Goal: Transaction & Acquisition: Purchase product/service

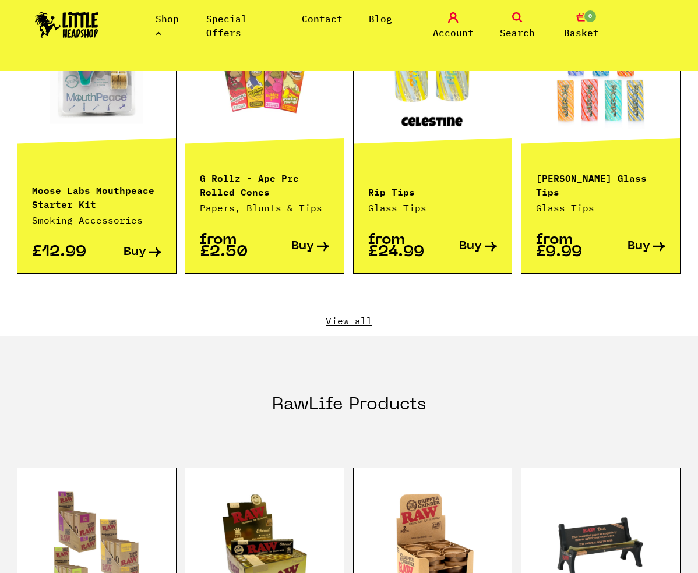
scroll to position [1217, 0]
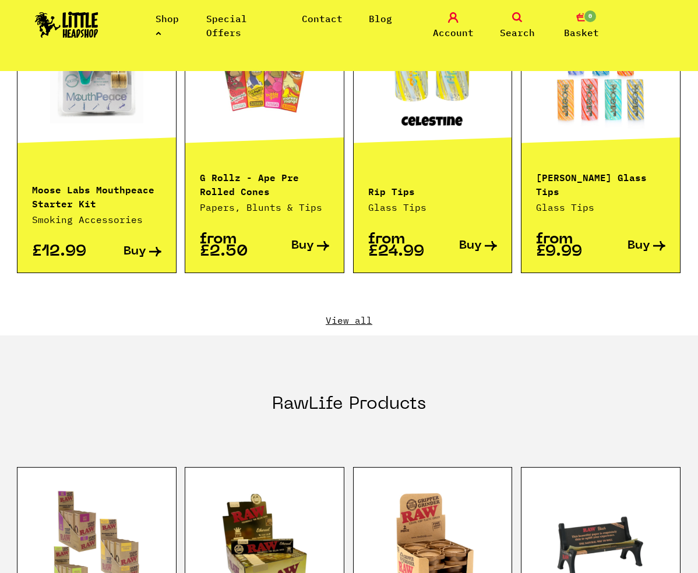
click at [352, 314] on link "View all" at bounding box center [349, 320] width 664 height 13
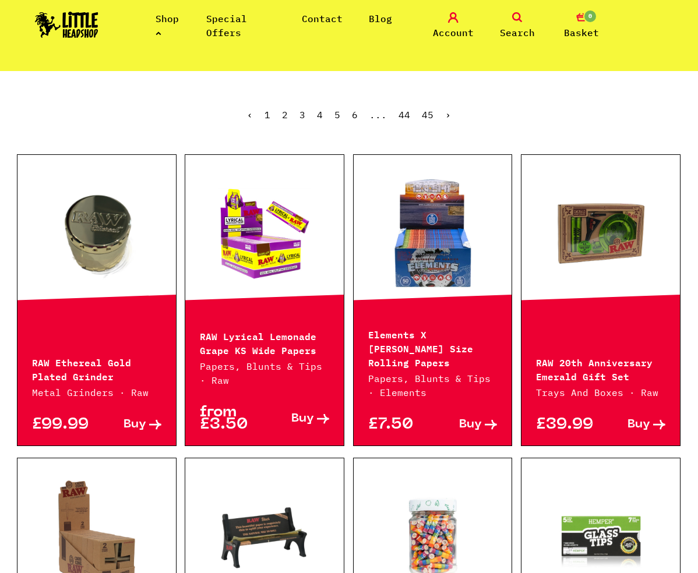
scroll to position [255, 0]
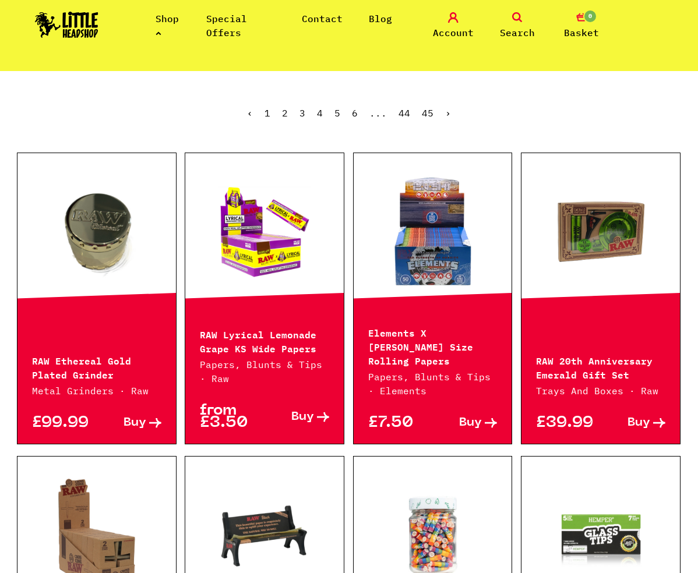
click at [439, 252] on link at bounding box center [433, 232] width 159 height 117
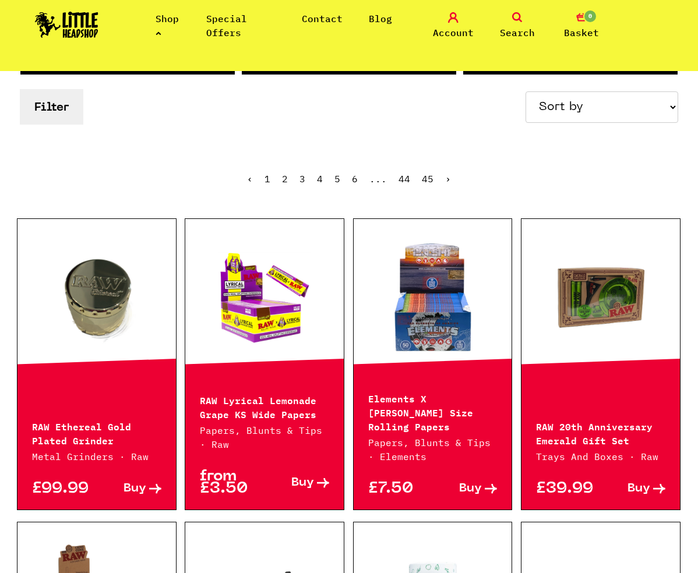
scroll to position [0, 0]
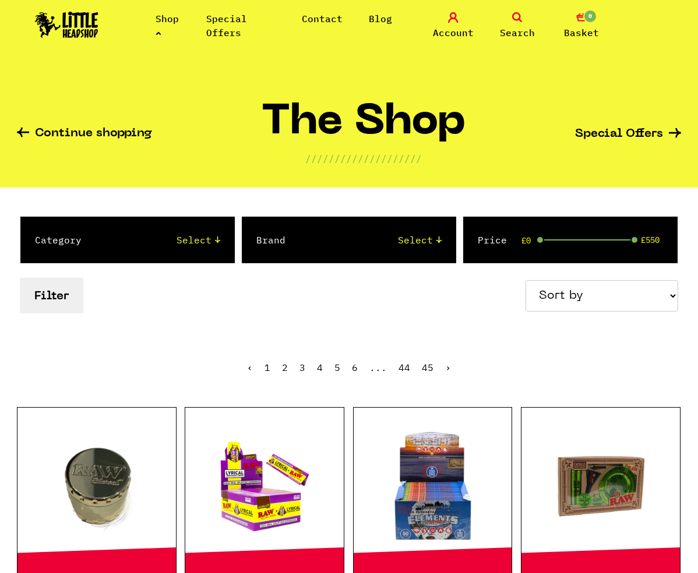
click at [157, 36] on link "Shop" at bounding box center [167, 26] width 23 height 26
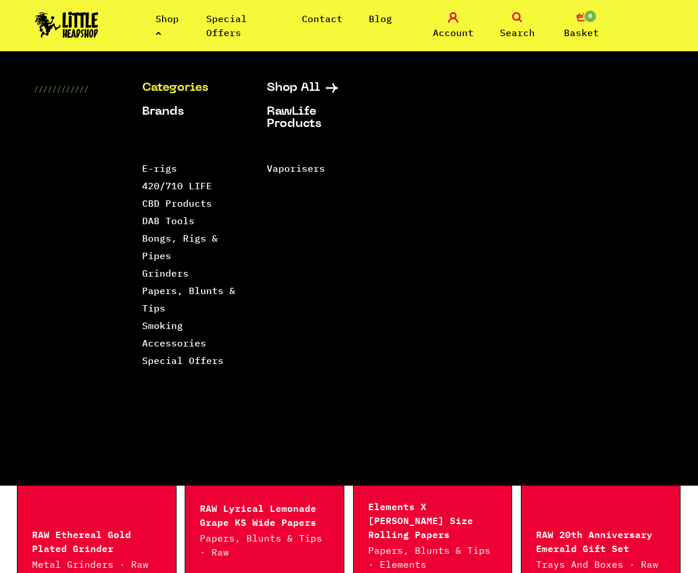
scroll to position [84, 0]
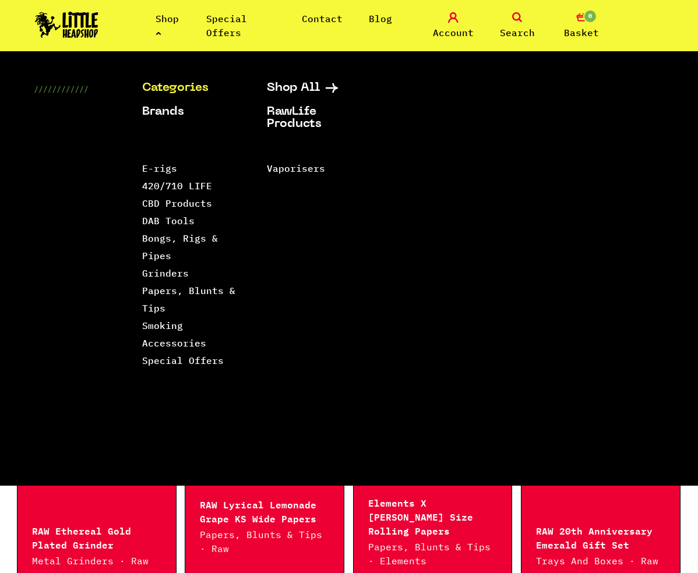
click at [654, 45] on div "Shop Special Offers Contact Blog Account Search 0 Basket" at bounding box center [349, 25] width 698 height 51
click at [524, 24] on link "Search" at bounding box center [517, 25] width 58 height 27
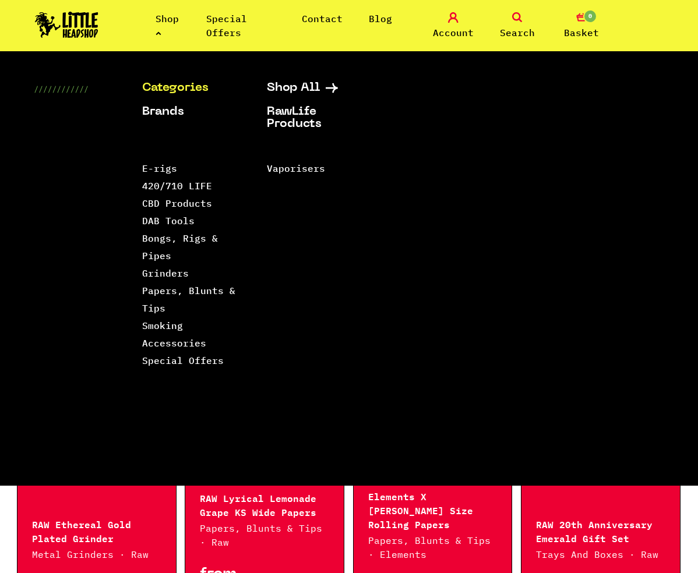
scroll to position [111, 0]
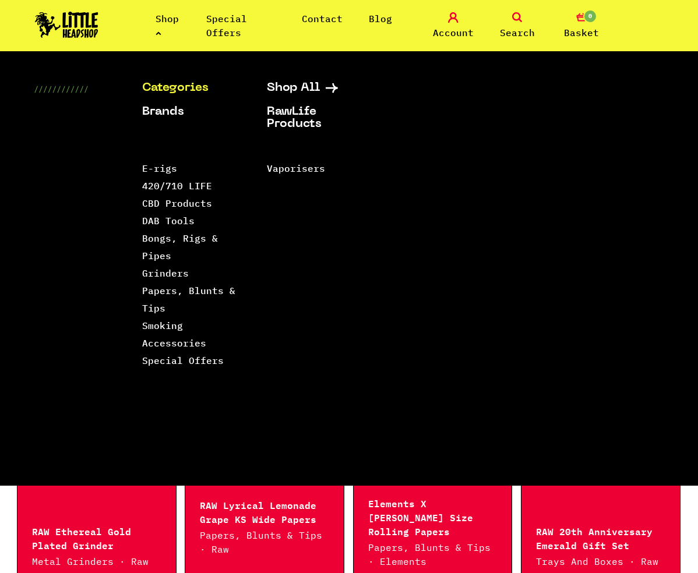
click at [512, 34] on span "Search" at bounding box center [517, 33] width 35 height 14
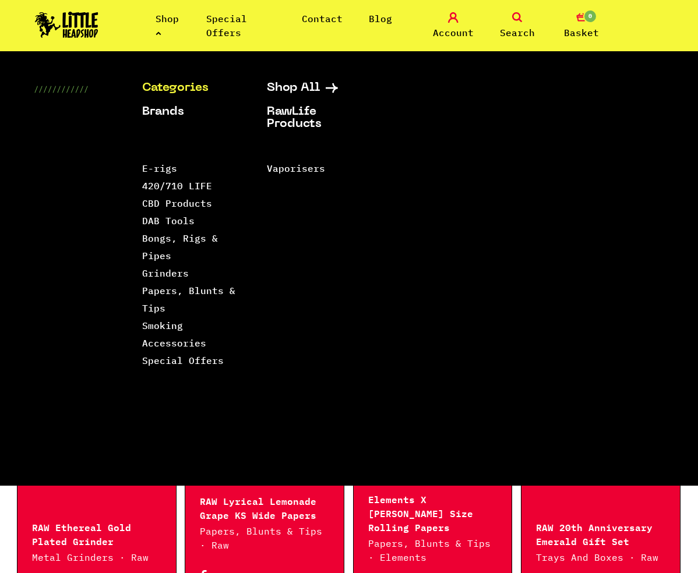
scroll to position [84, 0]
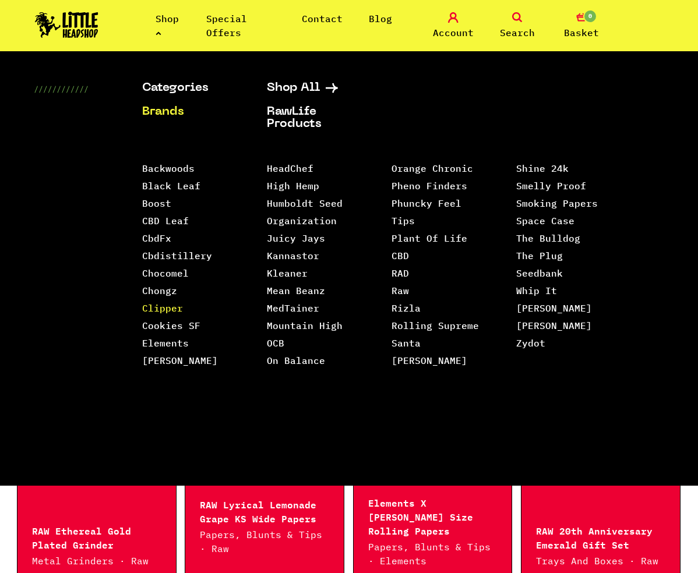
click at [173, 311] on link "Clipper" at bounding box center [162, 308] width 41 height 12
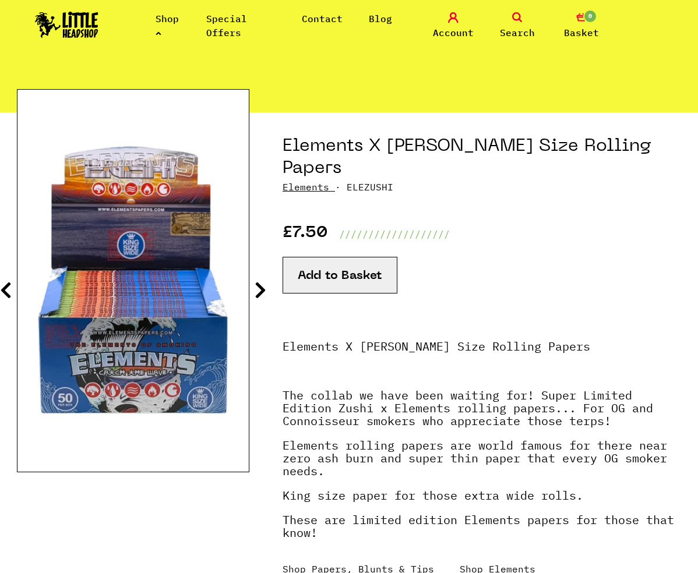
scroll to position [73, 0]
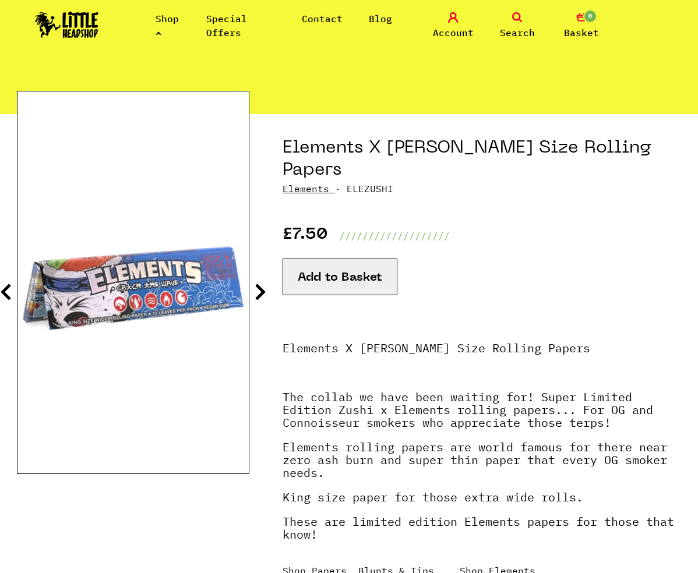
click at [334, 259] on button "Add to Basket" at bounding box center [340, 277] width 115 height 37
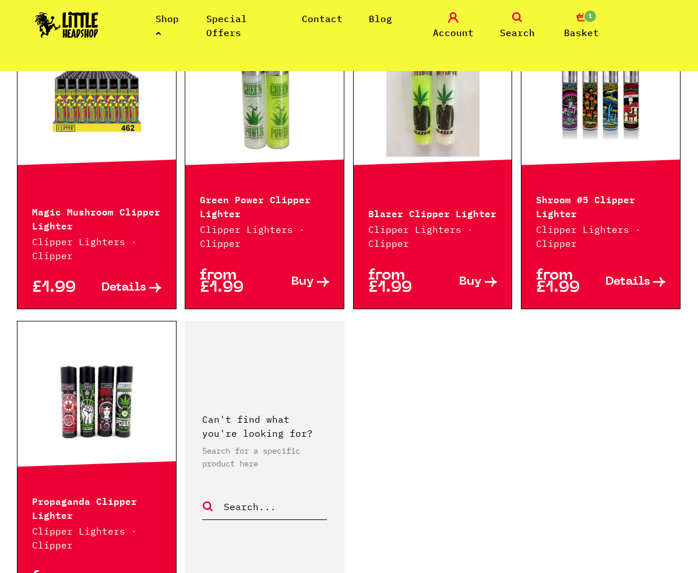
scroll to position [1903, 0]
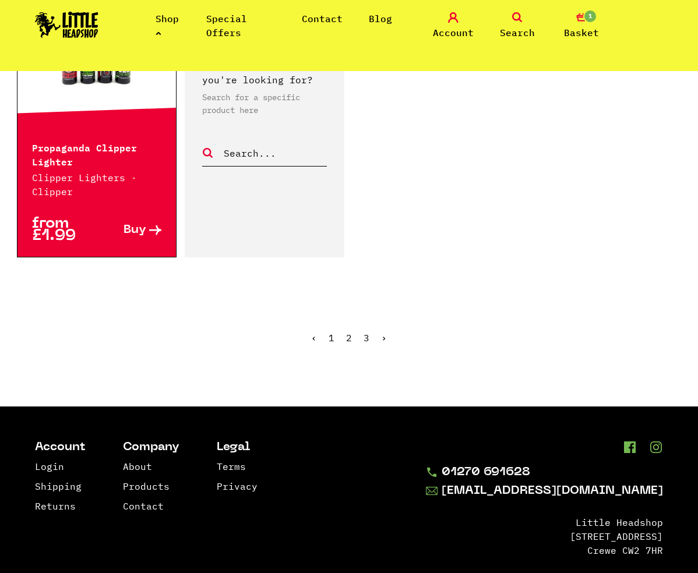
click at [349, 332] on link "2" at bounding box center [349, 338] width 6 height 12
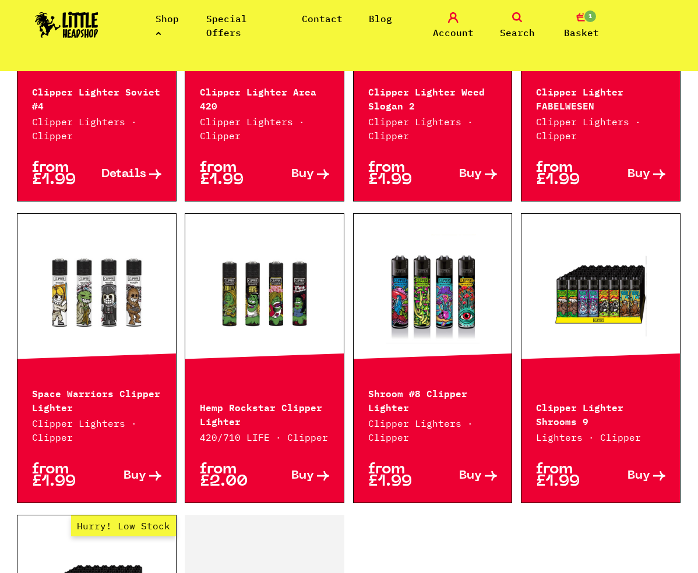
scroll to position [1388, 0]
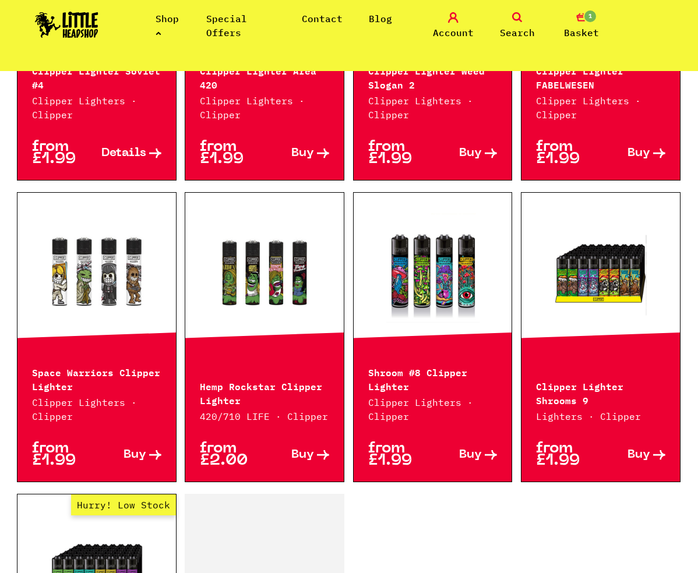
click at [132, 266] on link at bounding box center [96, 271] width 159 height 117
click at [428, 300] on link at bounding box center [433, 271] width 159 height 117
click at [558, 252] on link at bounding box center [601, 271] width 159 height 117
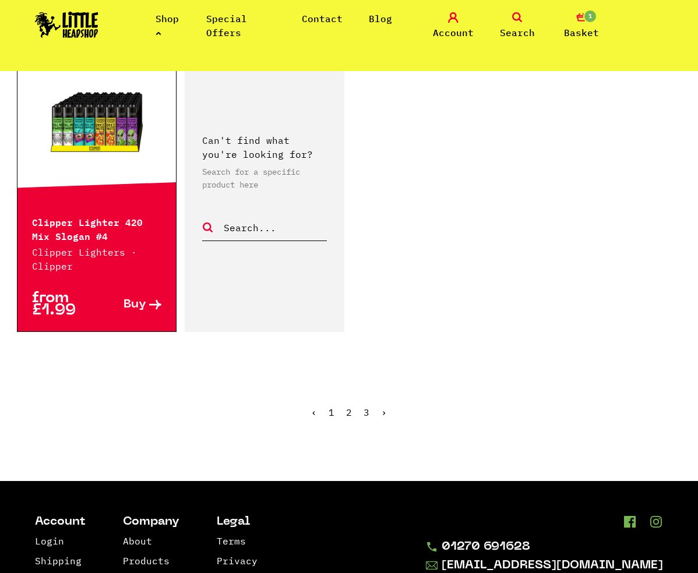
scroll to position [1837, 0]
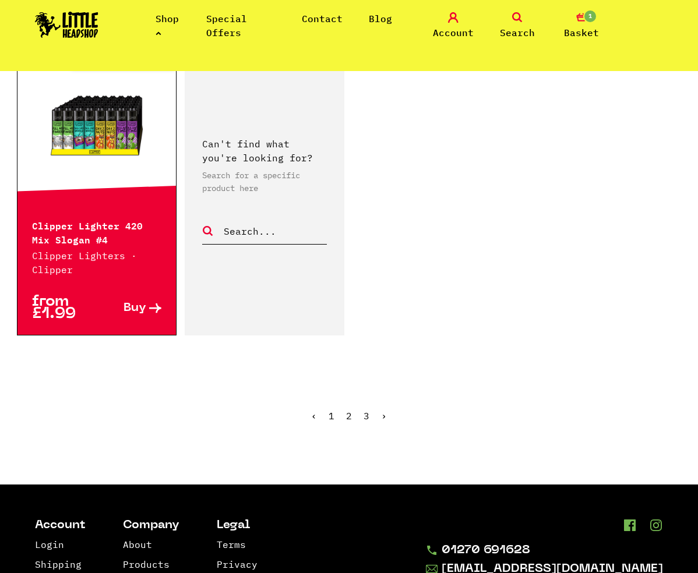
click at [350, 413] on span "2" at bounding box center [349, 416] width 6 height 12
click at [350, 416] on span "2" at bounding box center [349, 416] width 6 height 12
click at [364, 417] on link "3" at bounding box center [367, 416] width 6 height 12
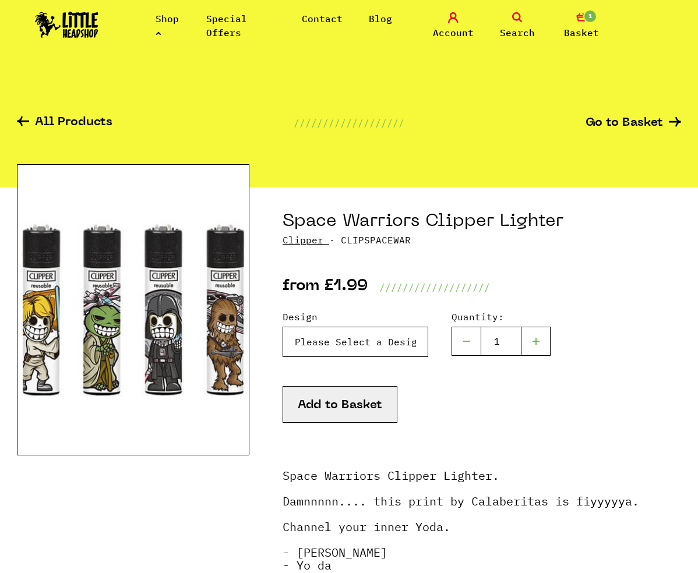
click at [390, 344] on select "Please Select a Design [PERSON_NAME] - £1.99 Yo Da - £1.99 Darth V - £1.99 Chew…" at bounding box center [356, 342] width 146 height 30
select select "980"
click at [283, 327] on select "Please Select a Design [PERSON_NAME] - £1.99 Yo Da - £1.99 Darth V - £1.99 Chew…" at bounding box center [356, 342] width 146 height 30
click at [337, 396] on button "Add to Basket" at bounding box center [340, 404] width 115 height 37
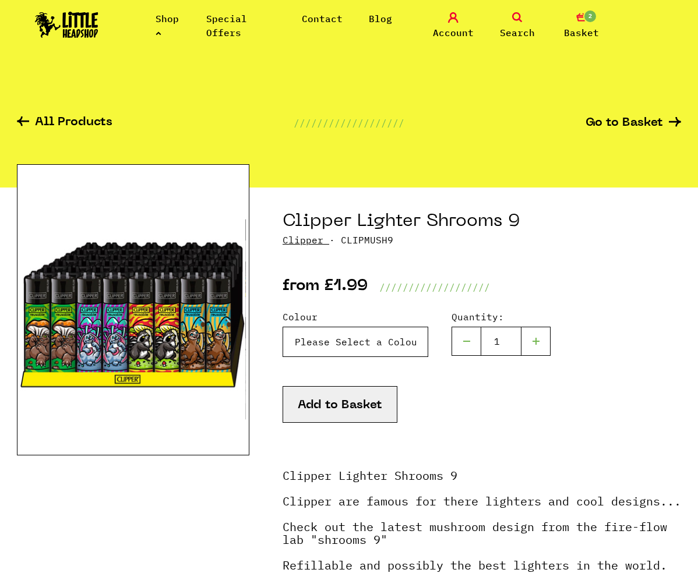
click at [359, 346] on select "Please Select a Colour Clipper Lighter Shrooms 9 - Shroom #1 - Green - £1.99 (O…" at bounding box center [356, 342] width 146 height 30
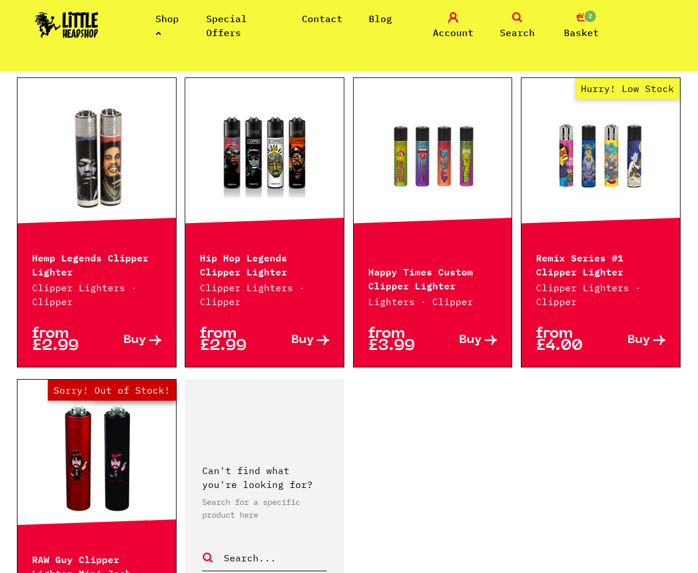
scroll to position [900, 0]
